Goal: Task Accomplishment & Management: Complete application form

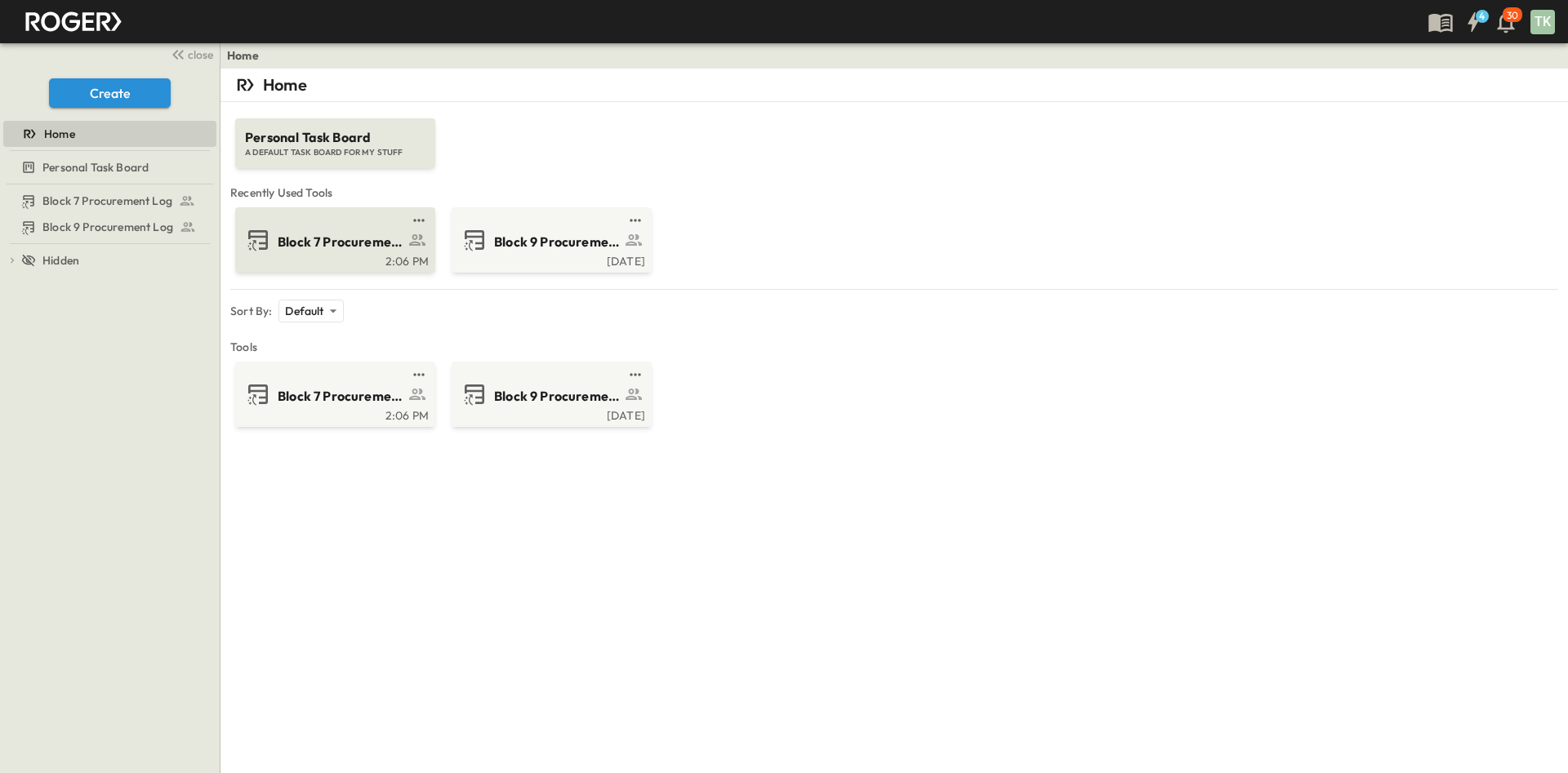
click at [327, 246] on span "Block 7 Procurement Log" at bounding box center [341, 242] width 126 height 19
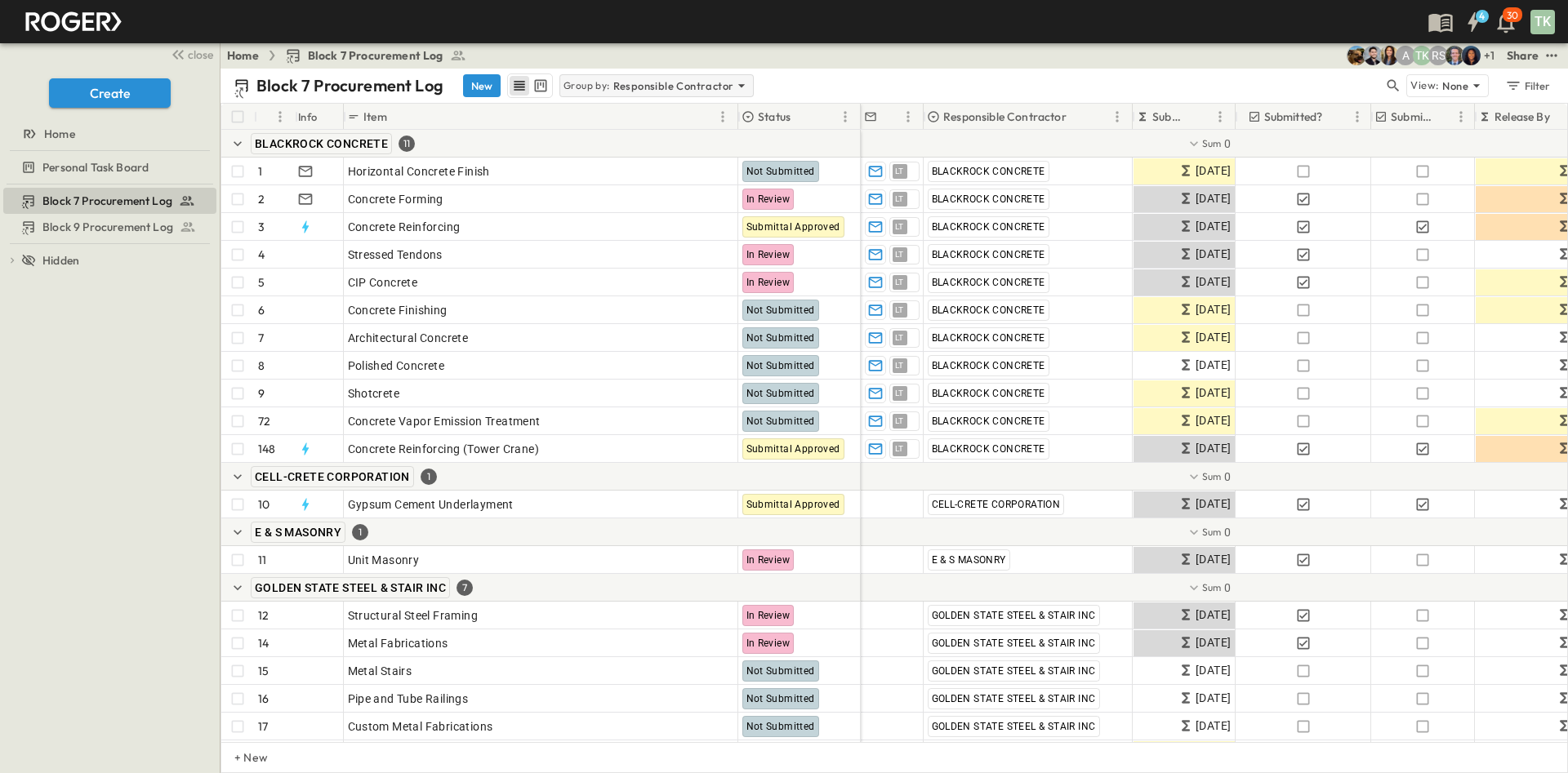
click at [689, 78] on p "Responsible Contractor" at bounding box center [674, 85] width 121 height 16
click at [632, 116] on div "None" at bounding box center [654, 108] width 190 height 23
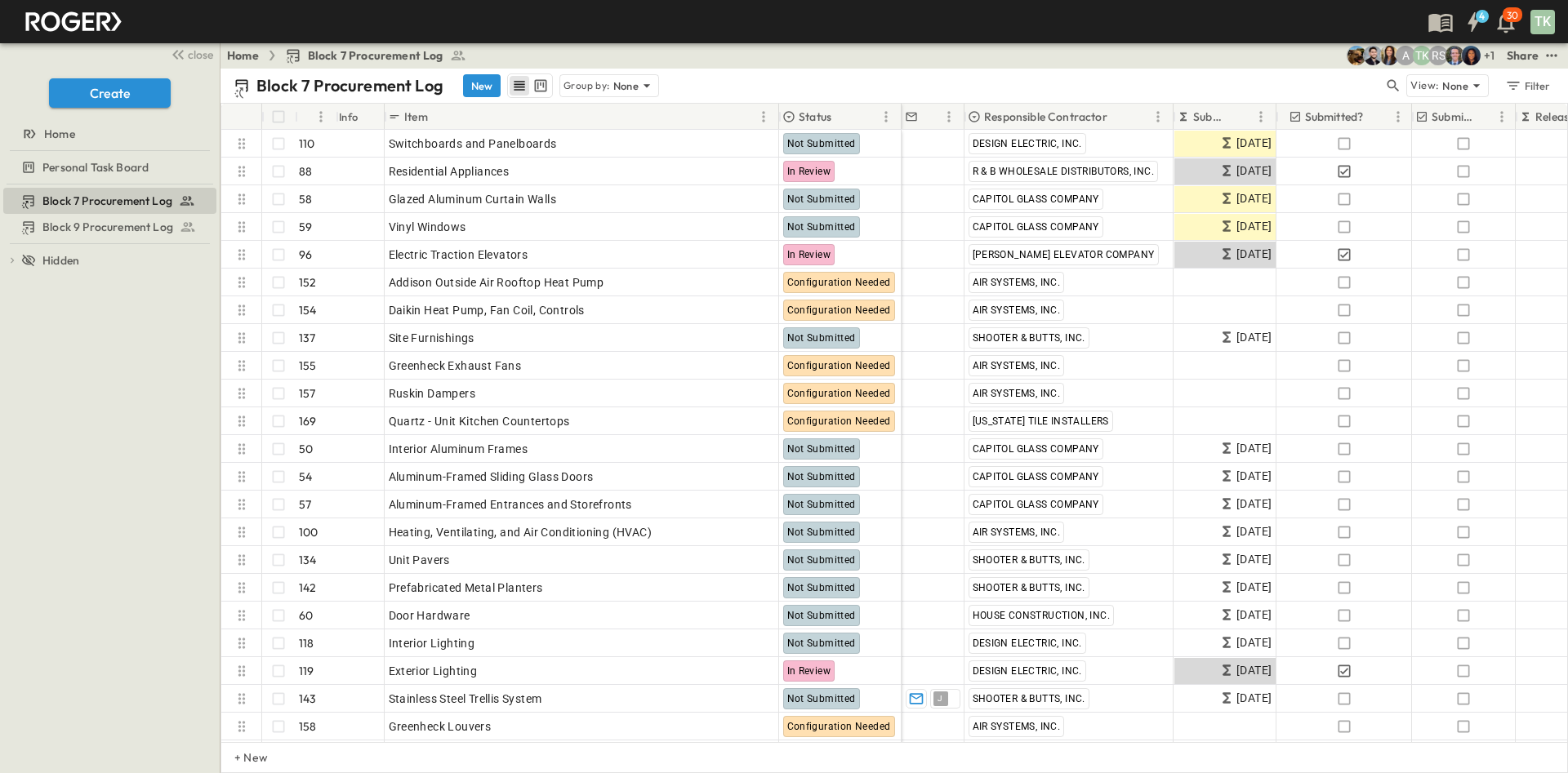
click at [1230, 118] on p "Submit By" at bounding box center [1211, 116] width 37 height 16
